Goal: Task Accomplishment & Management: Use online tool/utility

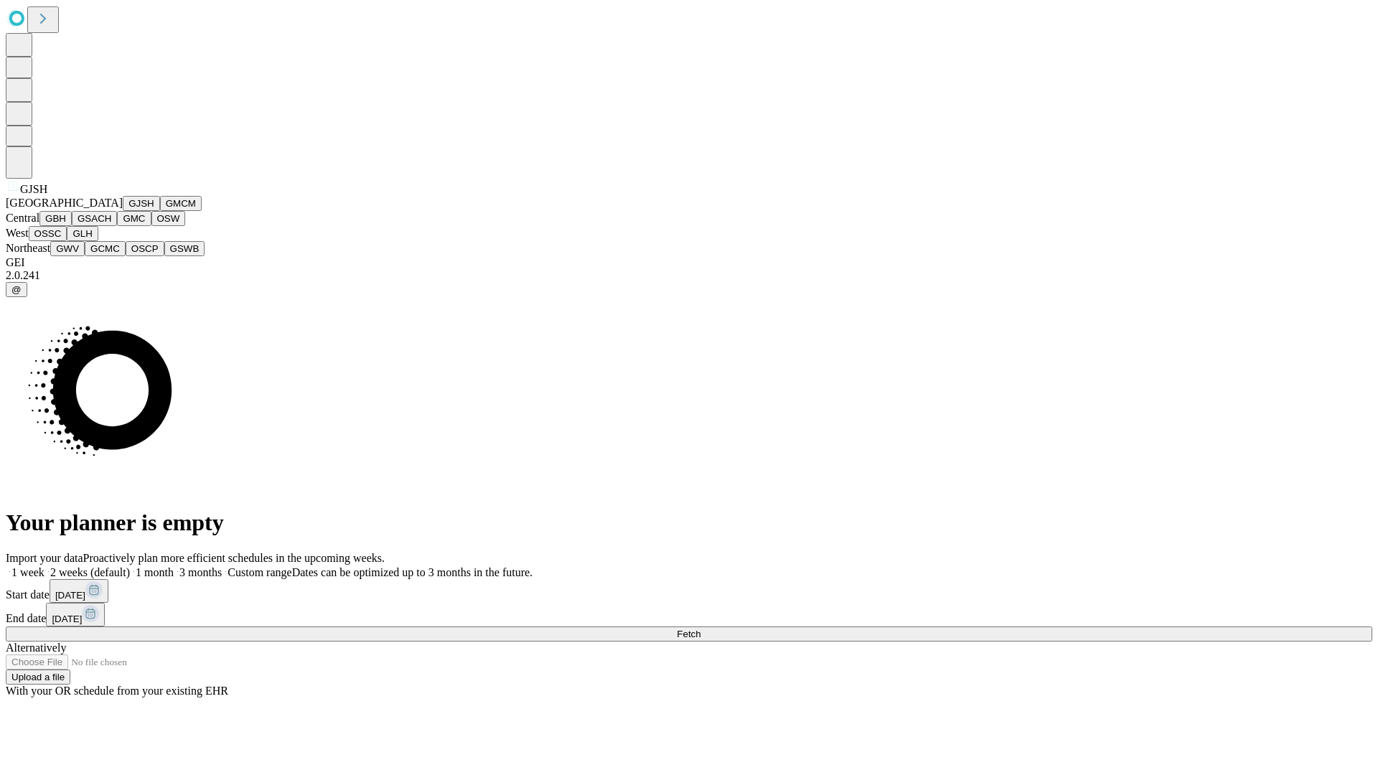
click at [123, 211] on button "GJSH" at bounding box center [141, 203] width 37 height 15
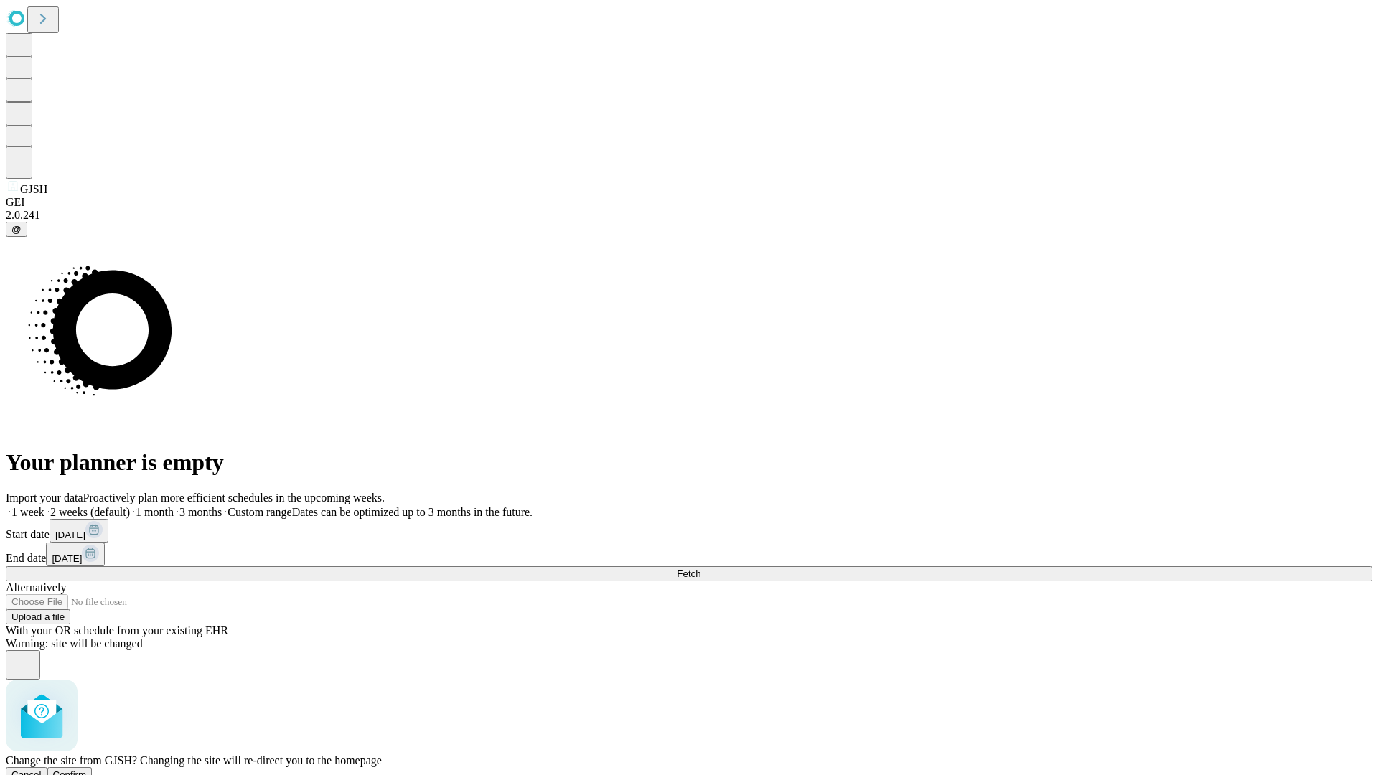
click at [87, 770] on span "Confirm" at bounding box center [70, 775] width 34 height 11
click at [130, 506] on label "2 weeks (default)" at bounding box center [87, 512] width 85 height 12
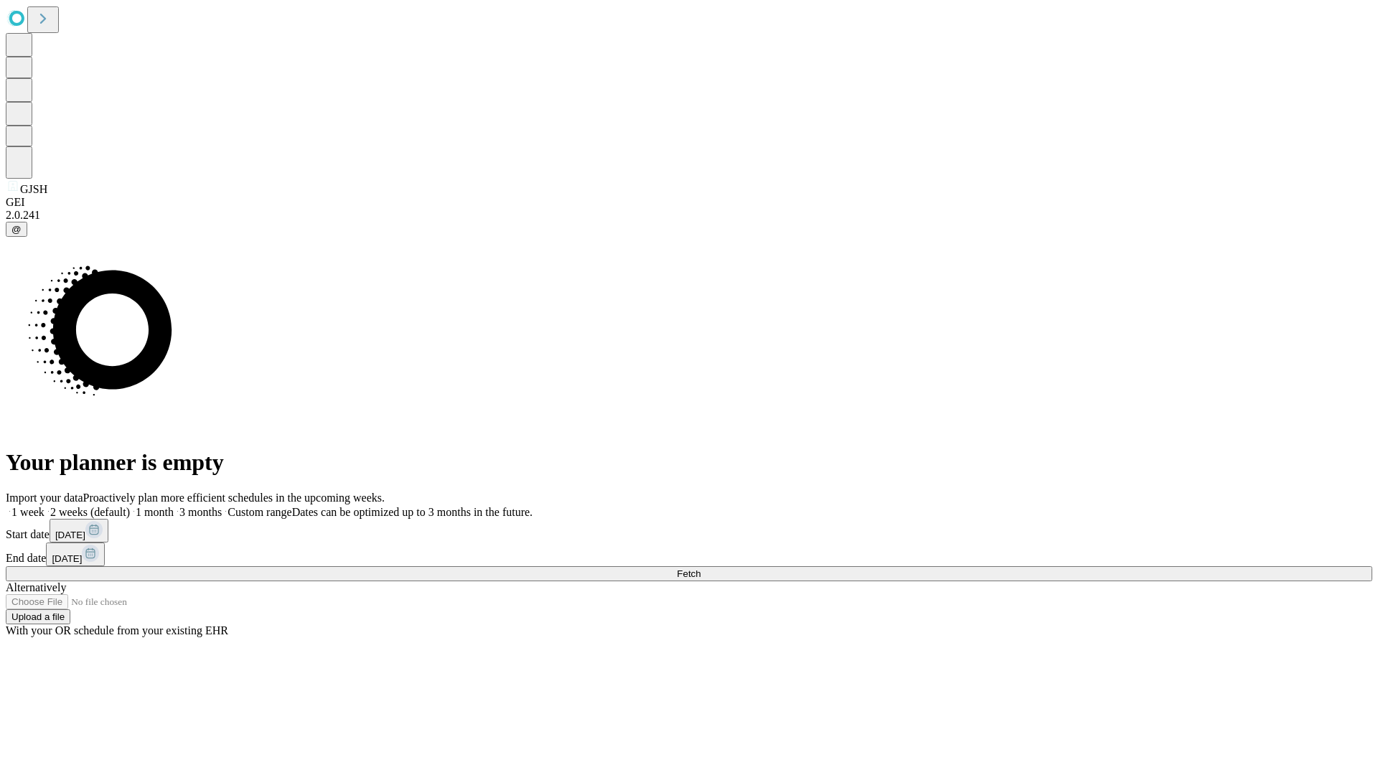
click at [701, 569] on span "Fetch" at bounding box center [689, 574] width 24 height 11
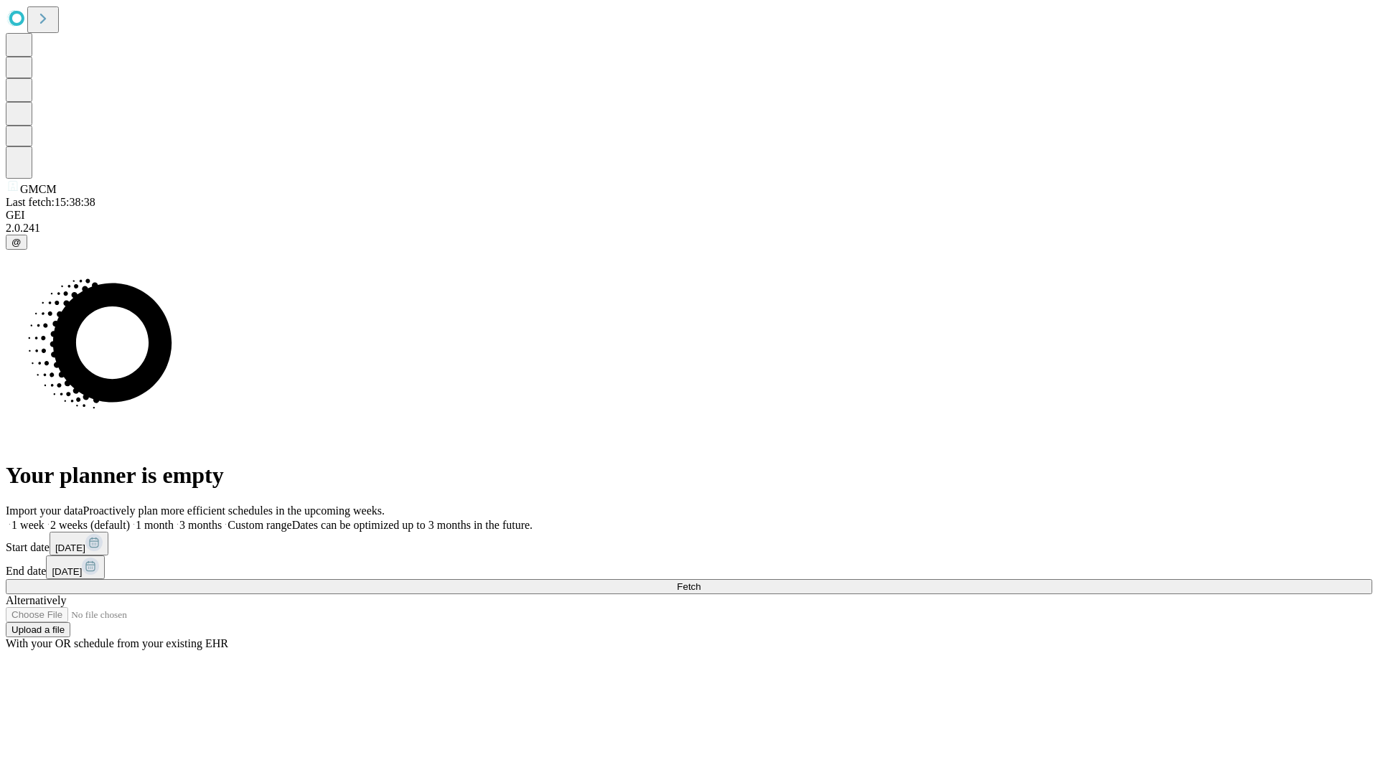
click at [130, 519] on label "2 weeks (default)" at bounding box center [87, 525] width 85 height 12
click at [701, 581] on span "Fetch" at bounding box center [689, 586] width 24 height 11
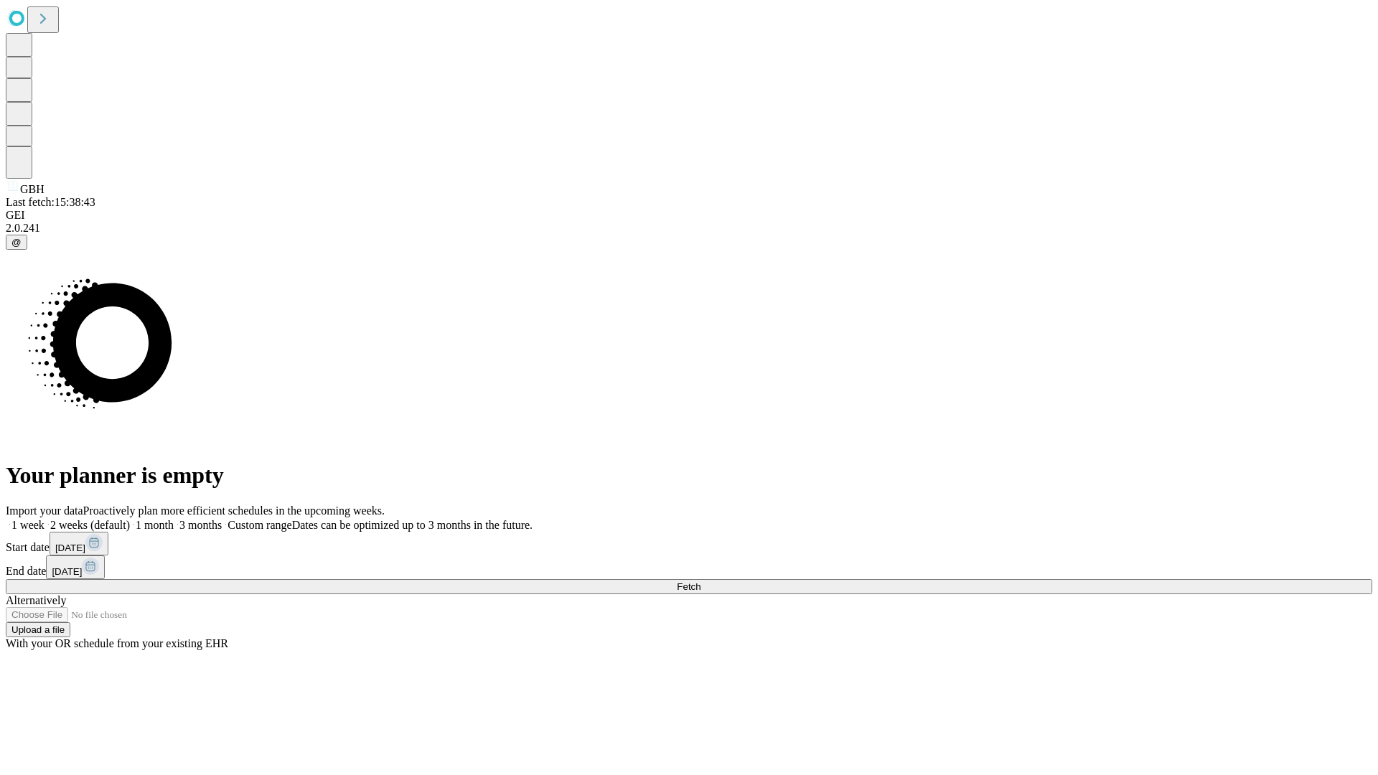
click at [130, 519] on label "2 weeks (default)" at bounding box center [87, 525] width 85 height 12
click at [701, 581] on span "Fetch" at bounding box center [689, 586] width 24 height 11
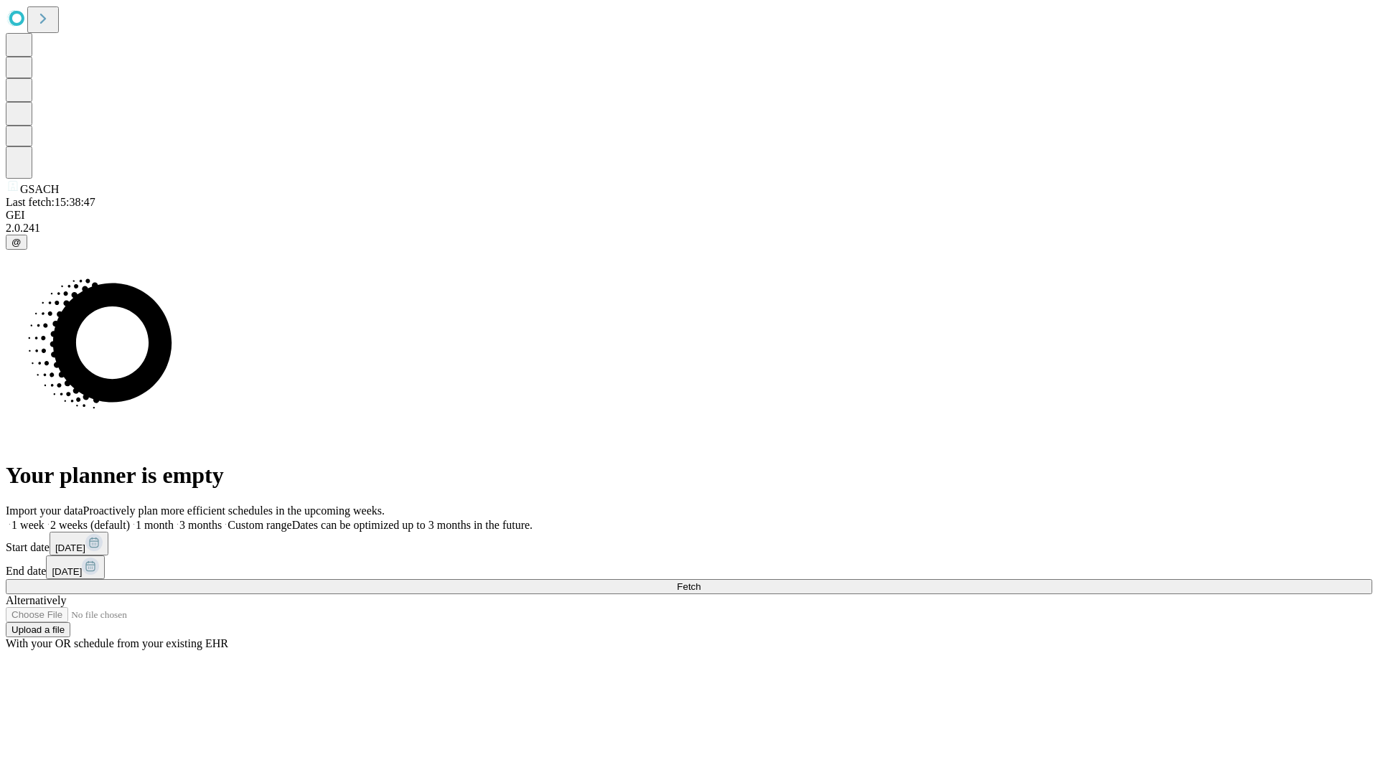
click at [130, 519] on label "2 weeks (default)" at bounding box center [87, 525] width 85 height 12
click at [701, 581] on span "Fetch" at bounding box center [689, 586] width 24 height 11
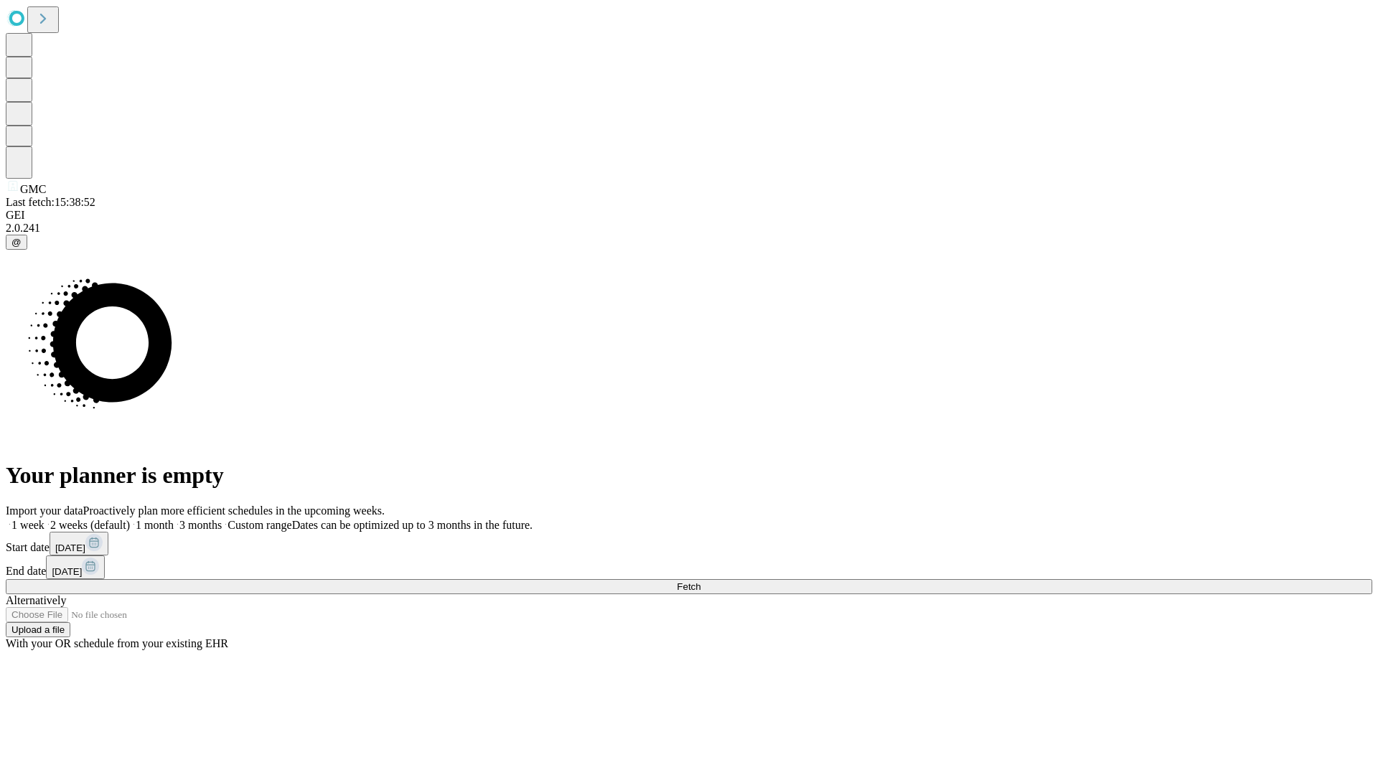
click at [130, 519] on label "2 weeks (default)" at bounding box center [87, 525] width 85 height 12
click at [701, 581] on span "Fetch" at bounding box center [689, 586] width 24 height 11
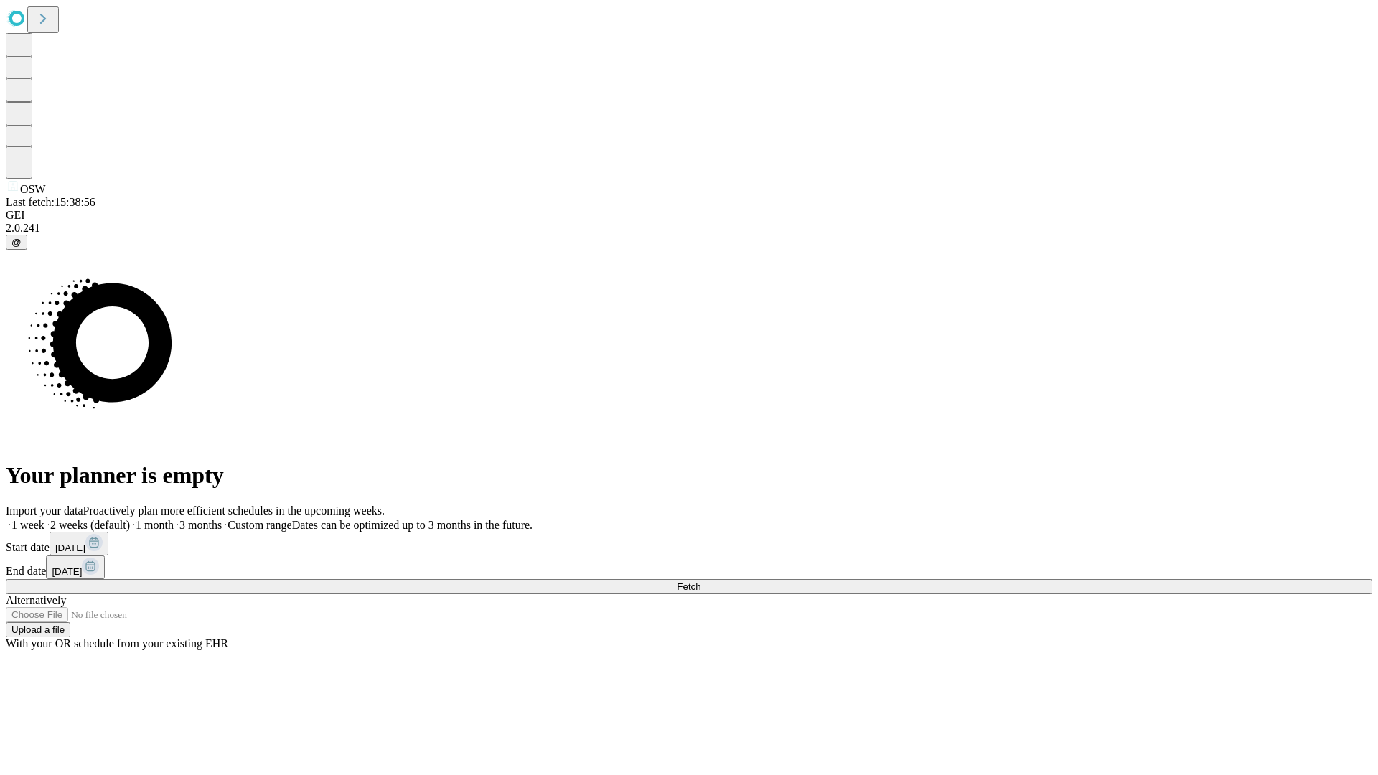
click at [701, 581] on span "Fetch" at bounding box center [689, 586] width 24 height 11
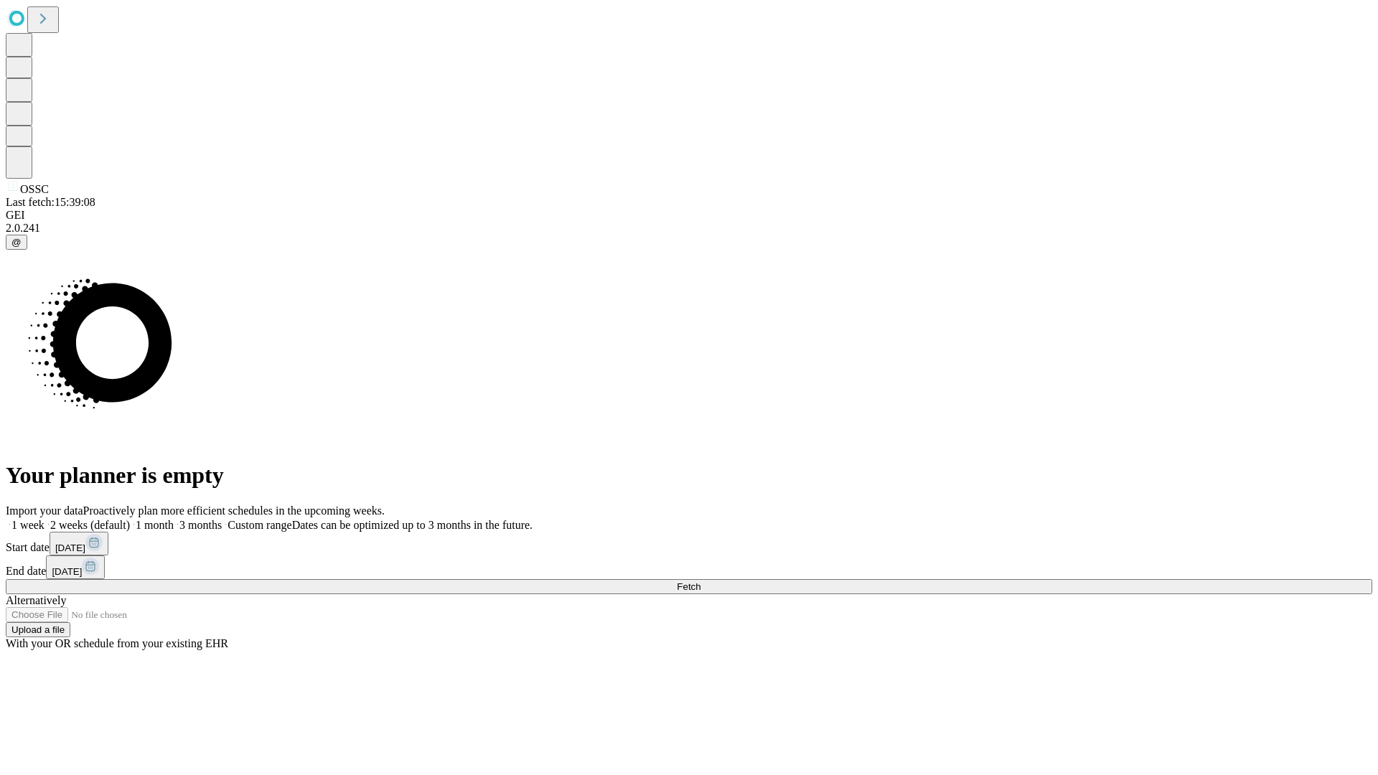
click at [701, 581] on span "Fetch" at bounding box center [689, 586] width 24 height 11
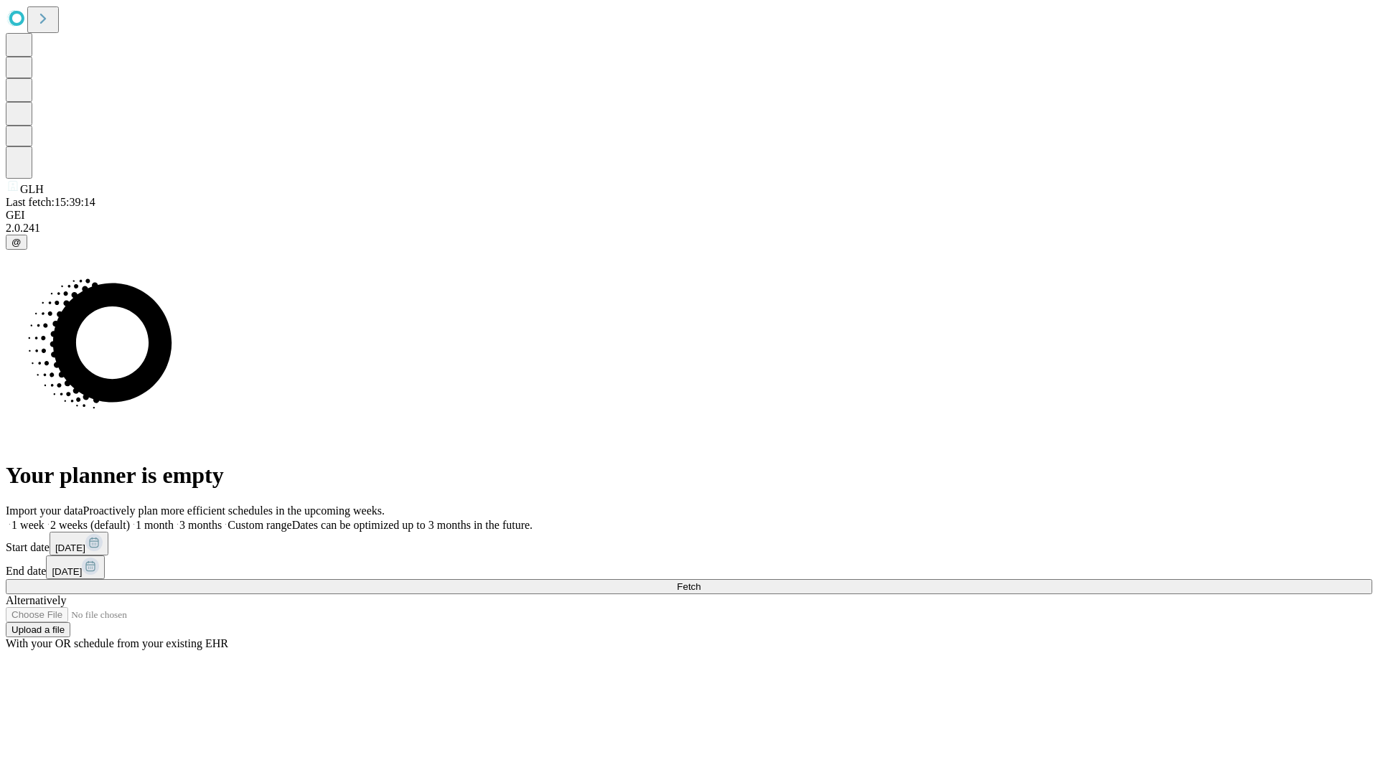
click at [130, 519] on label "2 weeks (default)" at bounding box center [87, 525] width 85 height 12
click at [701, 581] on span "Fetch" at bounding box center [689, 586] width 24 height 11
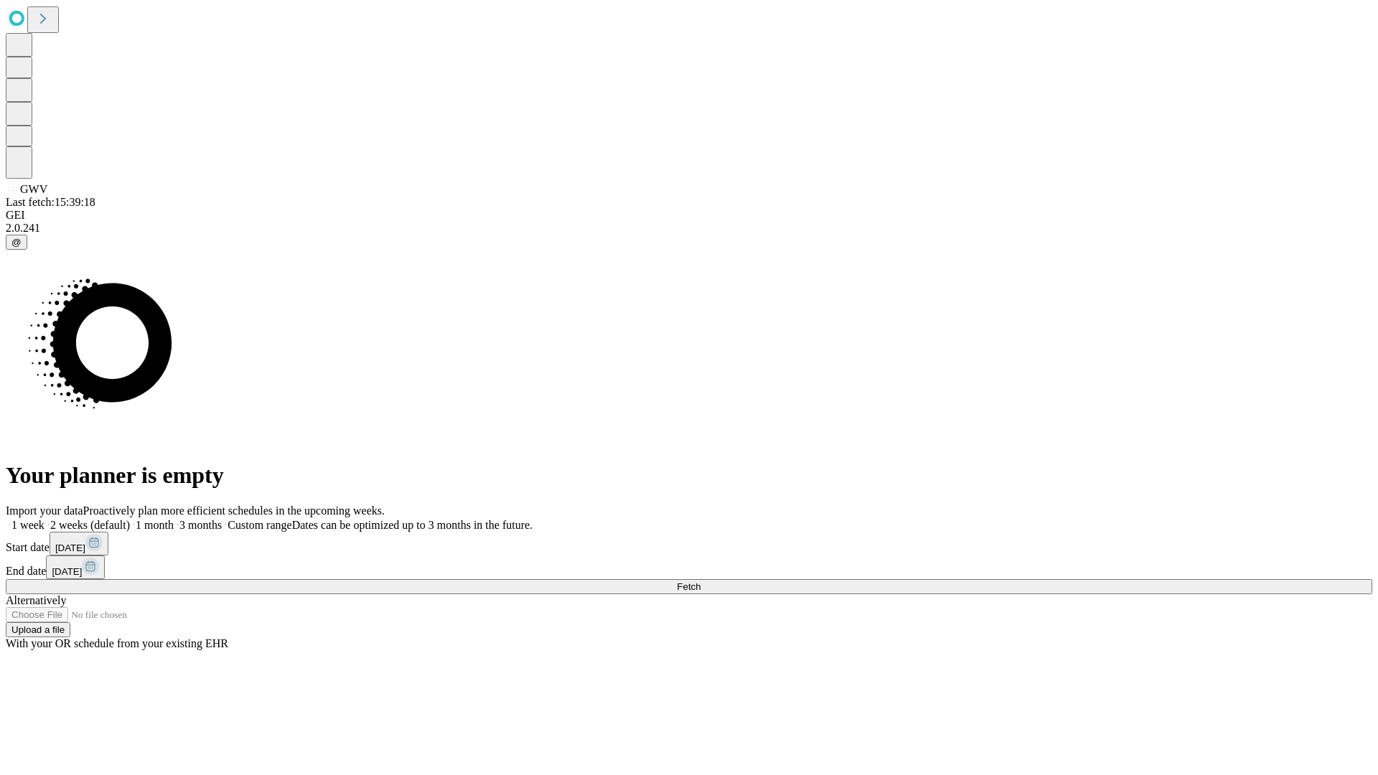
click at [130, 519] on label "2 weeks (default)" at bounding box center [87, 525] width 85 height 12
click at [701, 581] on span "Fetch" at bounding box center [689, 586] width 24 height 11
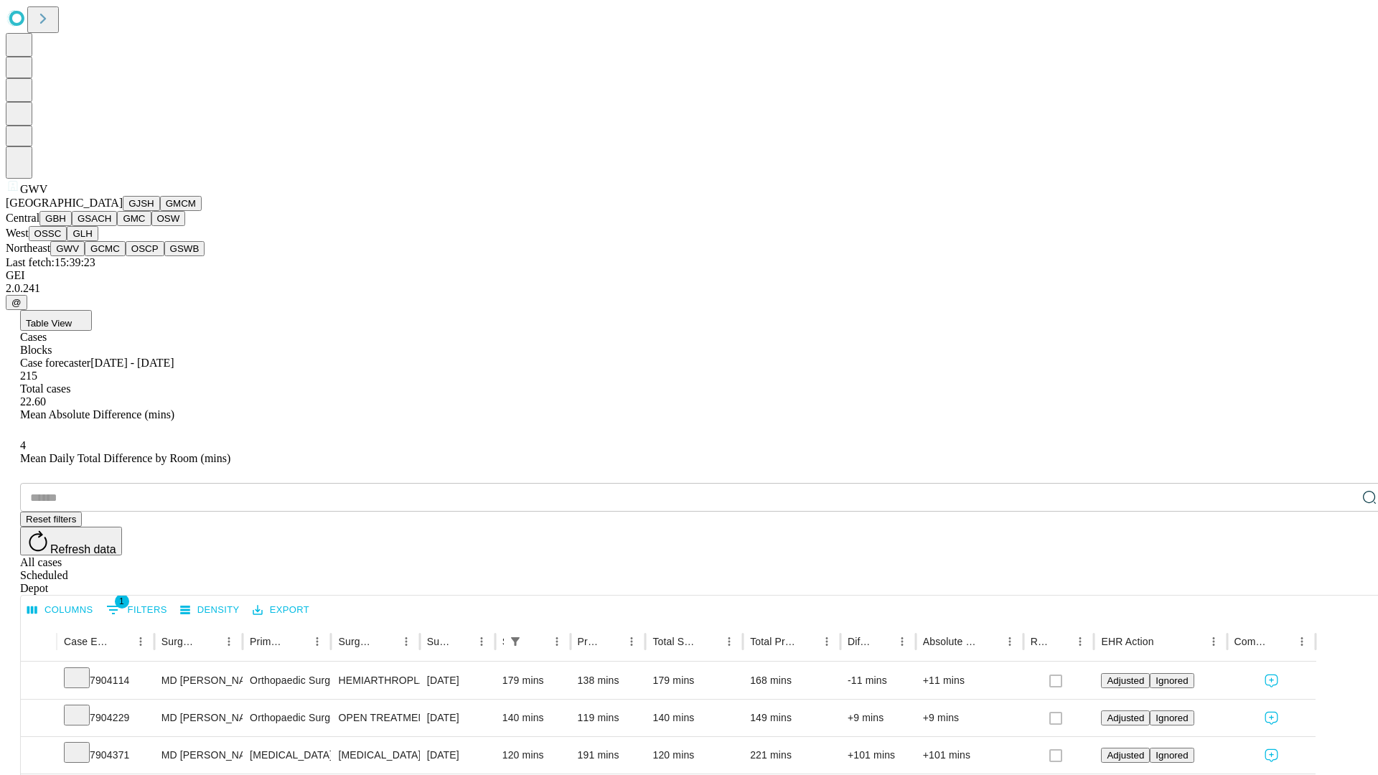
click at [111, 256] on button "GCMC" at bounding box center [105, 248] width 41 height 15
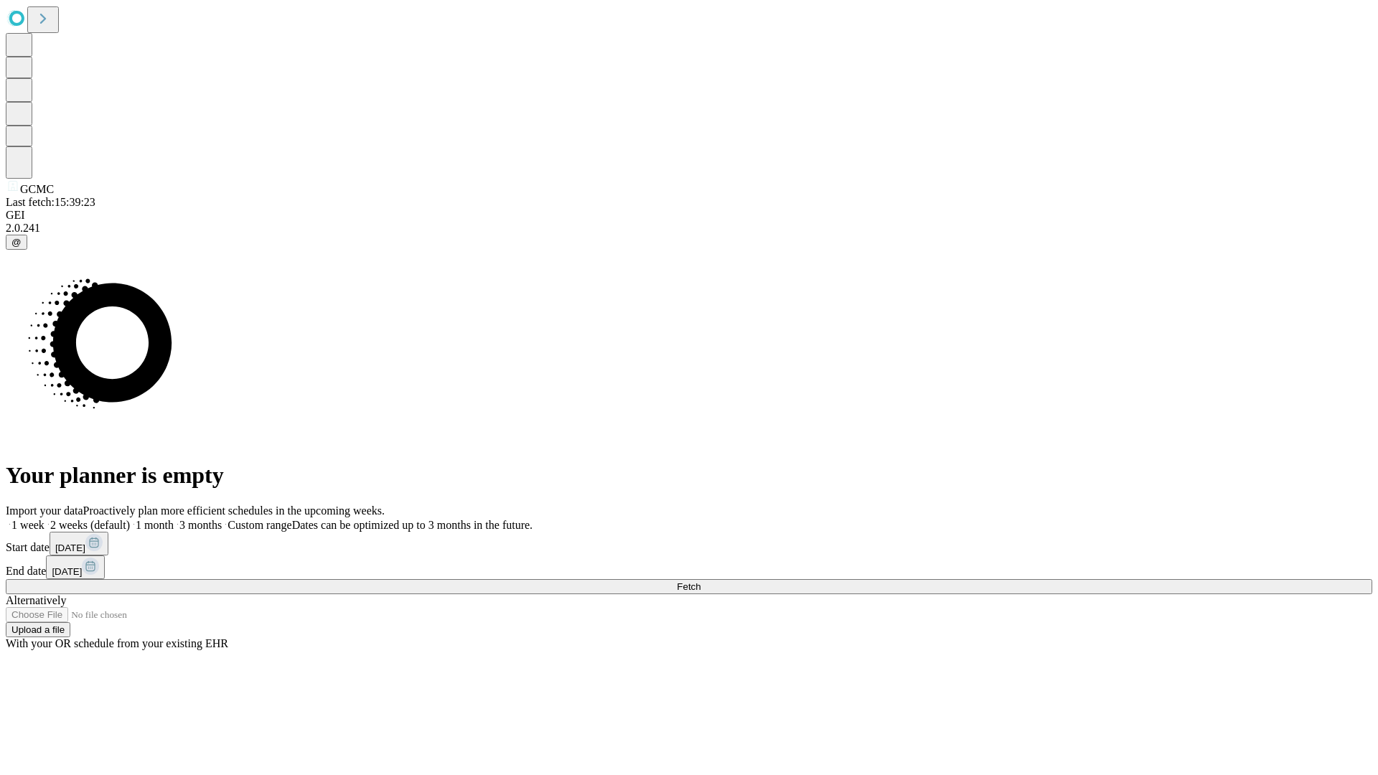
click at [130, 519] on label "2 weeks (default)" at bounding box center [87, 525] width 85 height 12
click at [701, 581] on span "Fetch" at bounding box center [689, 586] width 24 height 11
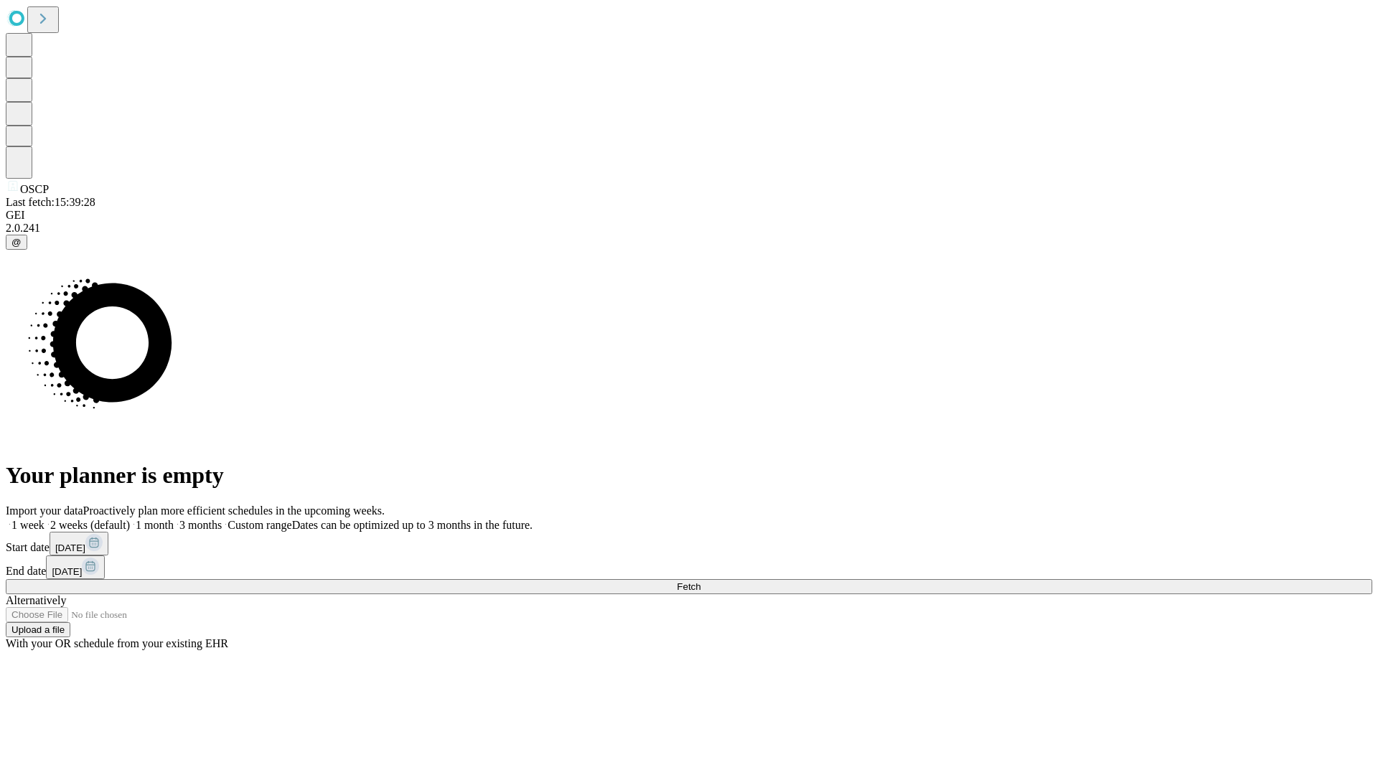
click at [130, 519] on label "2 weeks (default)" at bounding box center [87, 525] width 85 height 12
click at [701, 581] on span "Fetch" at bounding box center [689, 586] width 24 height 11
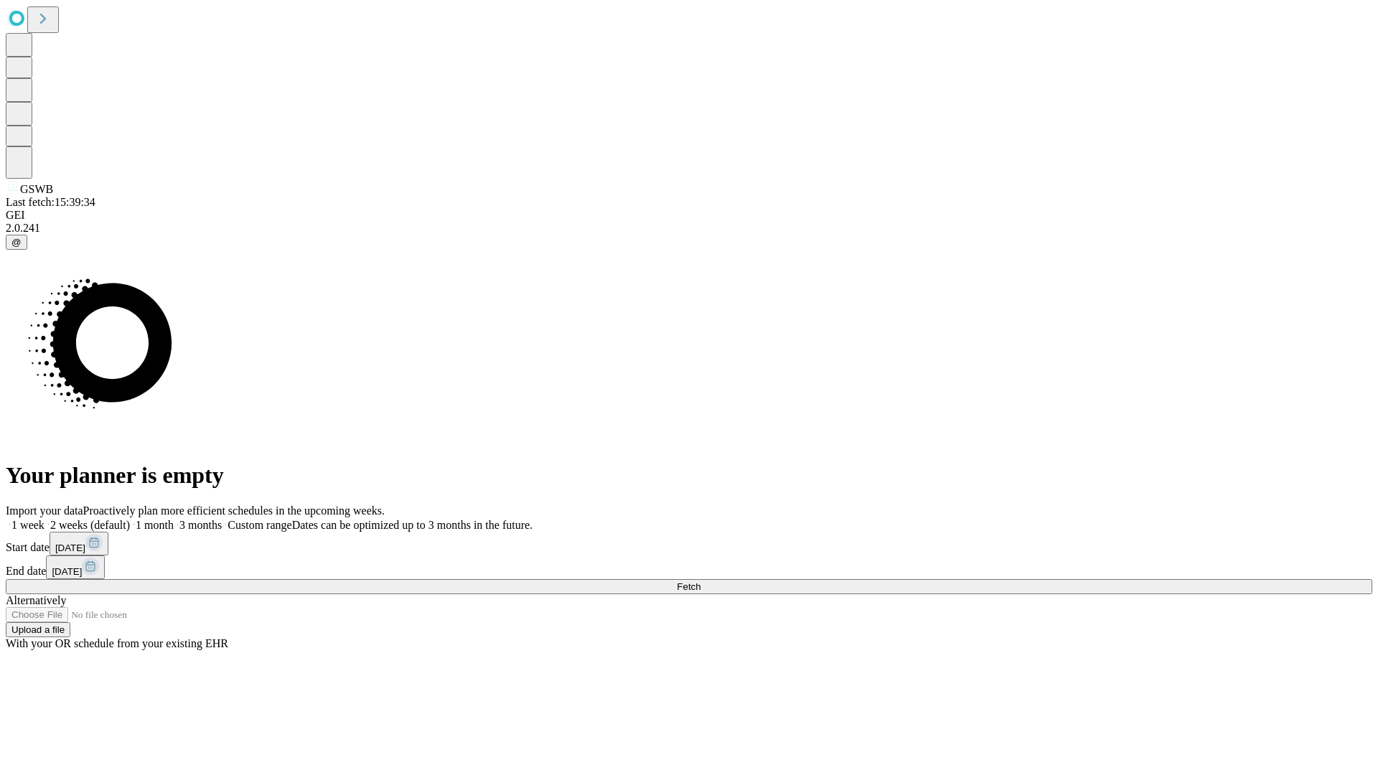
click at [701, 581] on span "Fetch" at bounding box center [689, 586] width 24 height 11
